Goal: Information Seeking & Learning: Check status

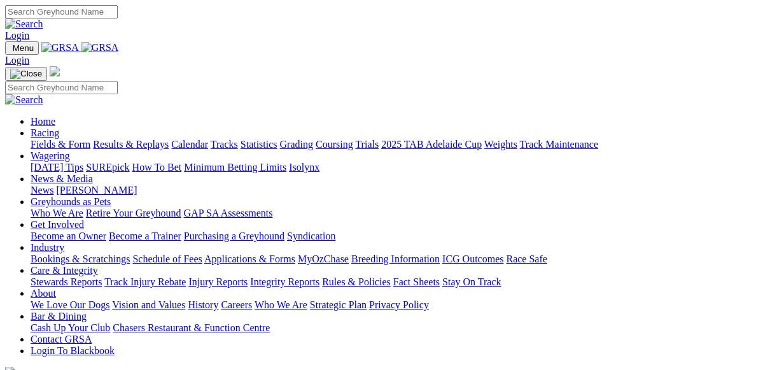
click at [156, 139] on link "Results & Replays" at bounding box center [131, 144] width 76 height 11
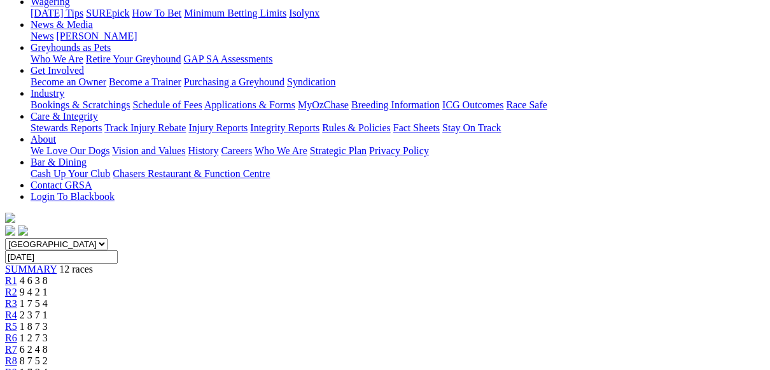
scroll to position [191, 0]
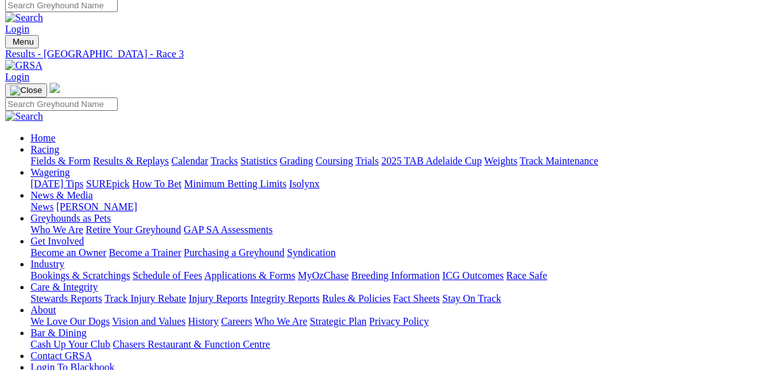
scroll to position [0, 0]
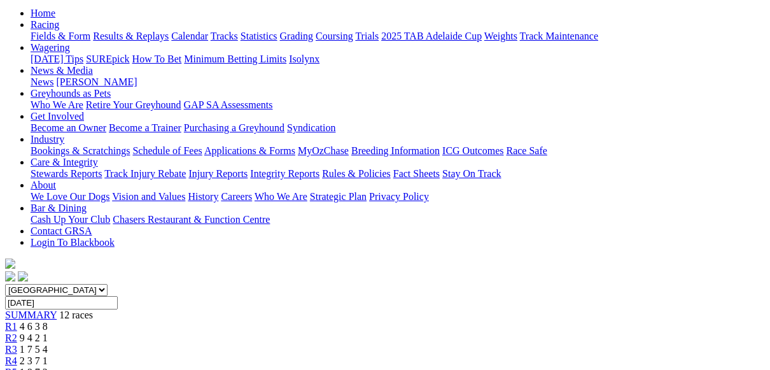
scroll to position [127, 0]
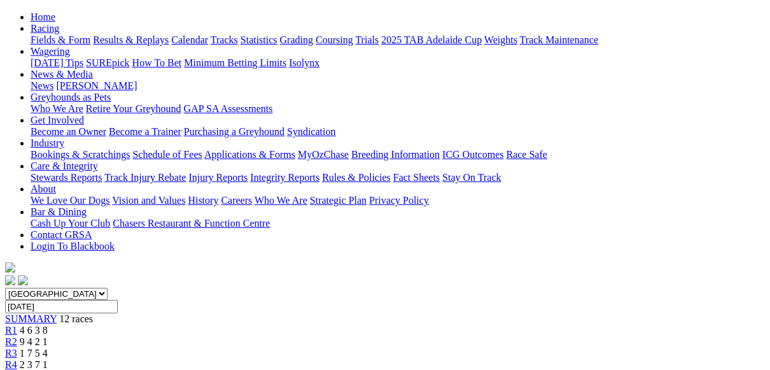
click at [17, 369] on span "R5" at bounding box center [11, 375] width 12 height 11
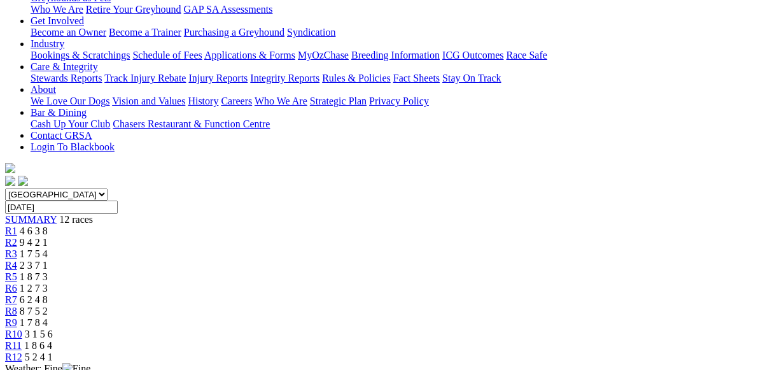
scroll to position [64, 0]
